Goal: Task Accomplishment & Management: Use online tool/utility

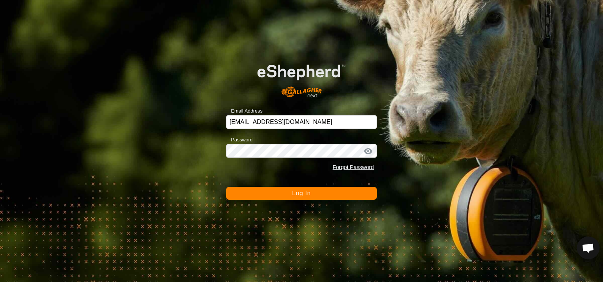
click at [302, 192] on span "Log In" at bounding box center [301, 193] width 19 height 6
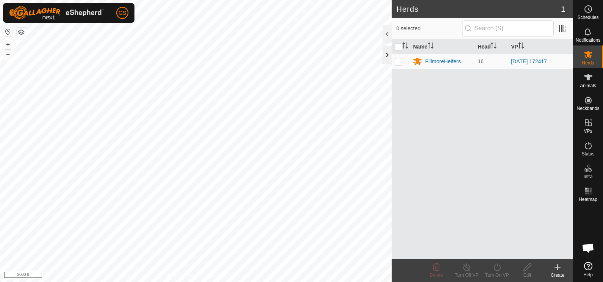
click at [383, 56] on div at bounding box center [387, 55] width 9 height 18
click at [8, 44] on button "+" at bounding box center [7, 44] width 9 height 9
click at [8, 46] on button "+" at bounding box center [7, 44] width 9 height 9
click at [7, 44] on button "+" at bounding box center [7, 44] width 9 height 9
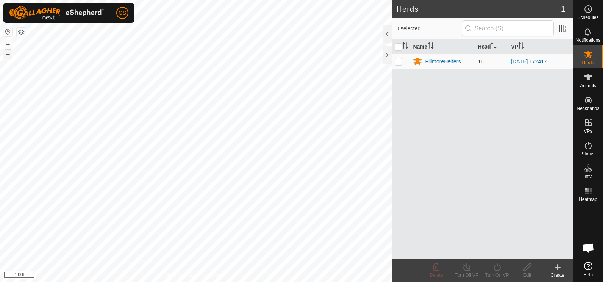
click at [8, 54] on button "–" at bounding box center [7, 54] width 9 height 9
click at [8, 55] on button "–" at bounding box center [7, 54] width 9 height 9
